Goal: Navigation & Orientation: Find specific page/section

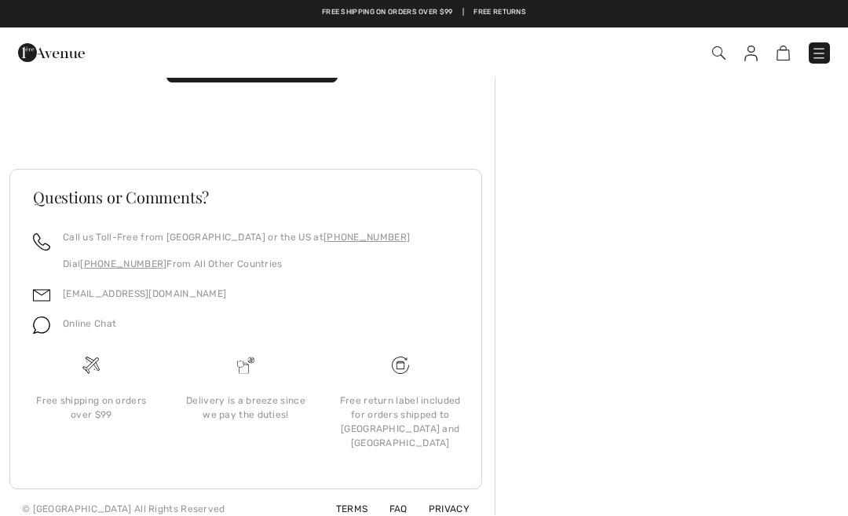
click at [701, 423] on div at bounding box center [671, 244] width 353 height 572
click at [685, 425] on div at bounding box center [671, 244] width 353 height 572
click at [658, 426] on div at bounding box center [671, 244] width 353 height 572
click at [700, 423] on div at bounding box center [671, 244] width 353 height 572
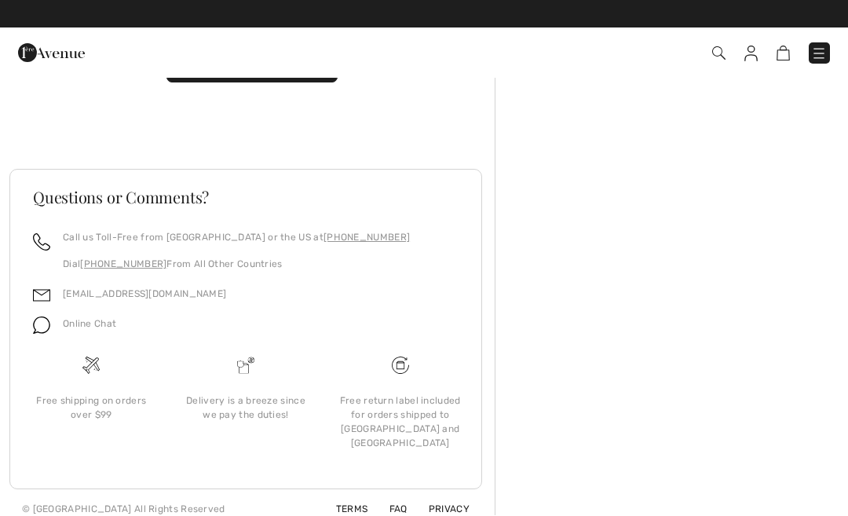
click at [638, 430] on div at bounding box center [671, 244] width 353 height 572
click at [594, 450] on div at bounding box center [671, 244] width 353 height 572
click at [594, 449] on div at bounding box center [671, 244] width 353 height 572
click at [594, 450] on div at bounding box center [671, 244] width 353 height 572
click at [509, 463] on div at bounding box center [671, 244] width 353 height 572
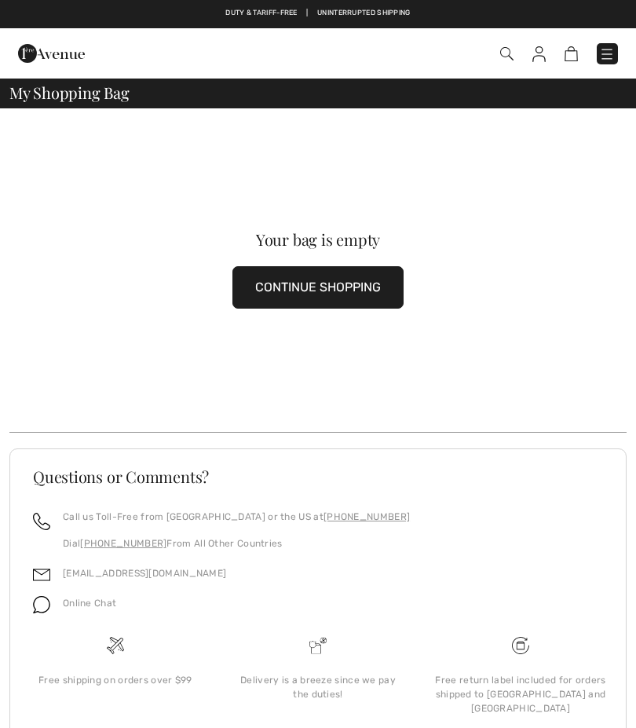
click at [609, 367] on div "Your bag is empty CONTINUE SHOPPING" at bounding box center [317, 270] width 617 height 324
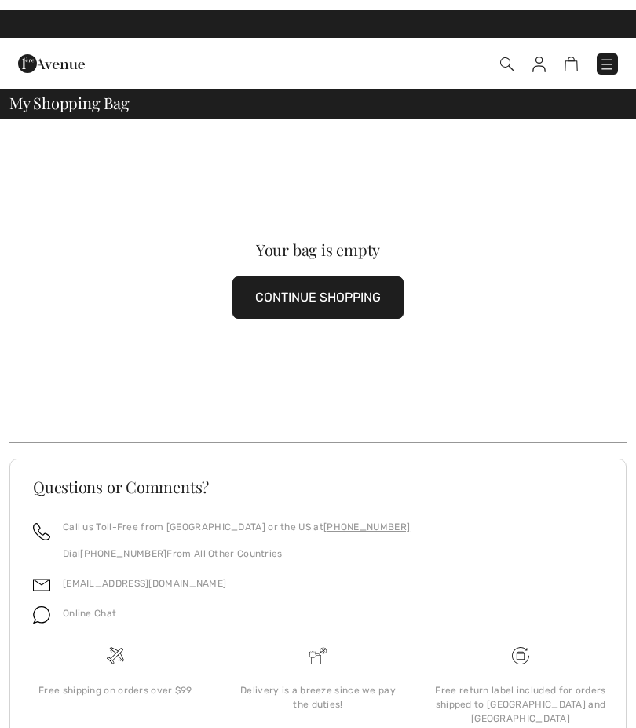
scroll to position [52, 0]
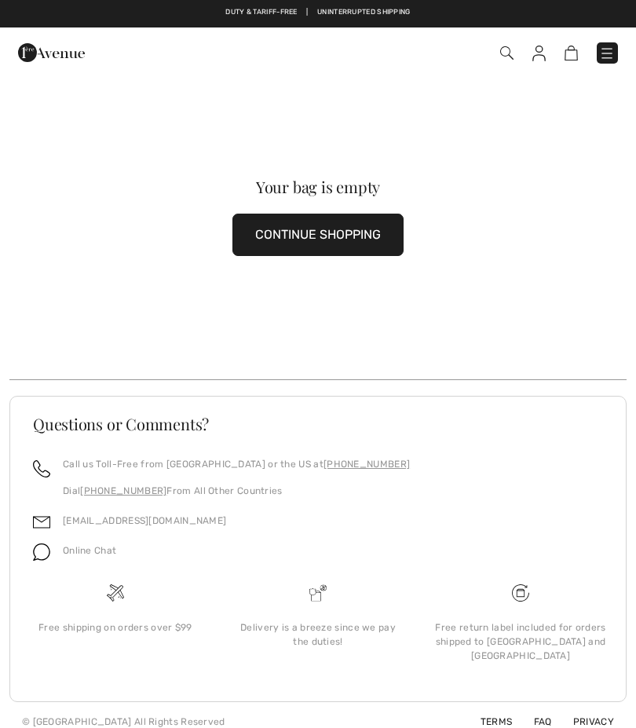
click at [64, 44] on img at bounding box center [51, 53] width 67 height 31
